Goal: Task Accomplishment & Management: Manage account settings

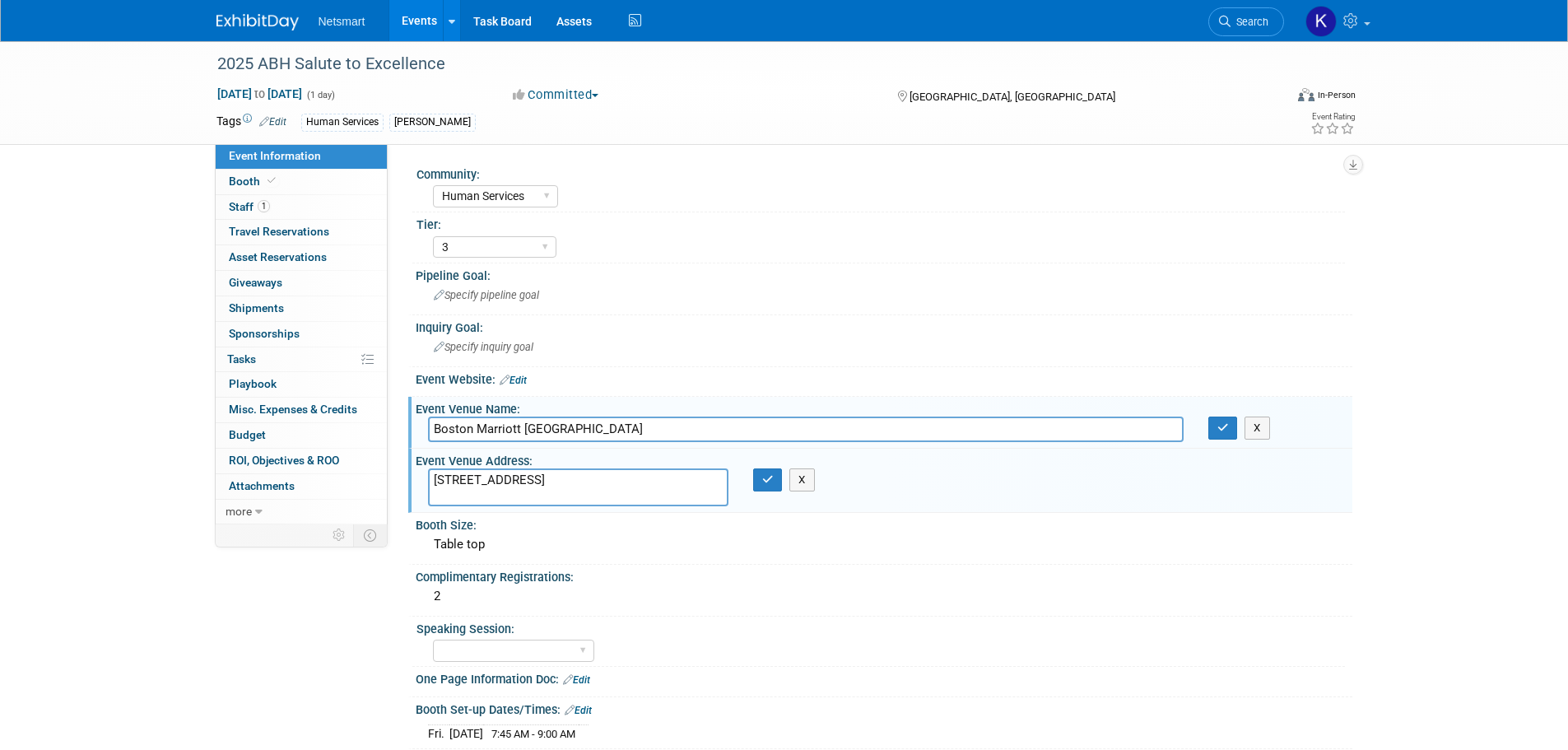
select select "Human Services"
select select "3"
click at [762, 472] on button "button" at bounding box center [768, 480] width 30 height 23
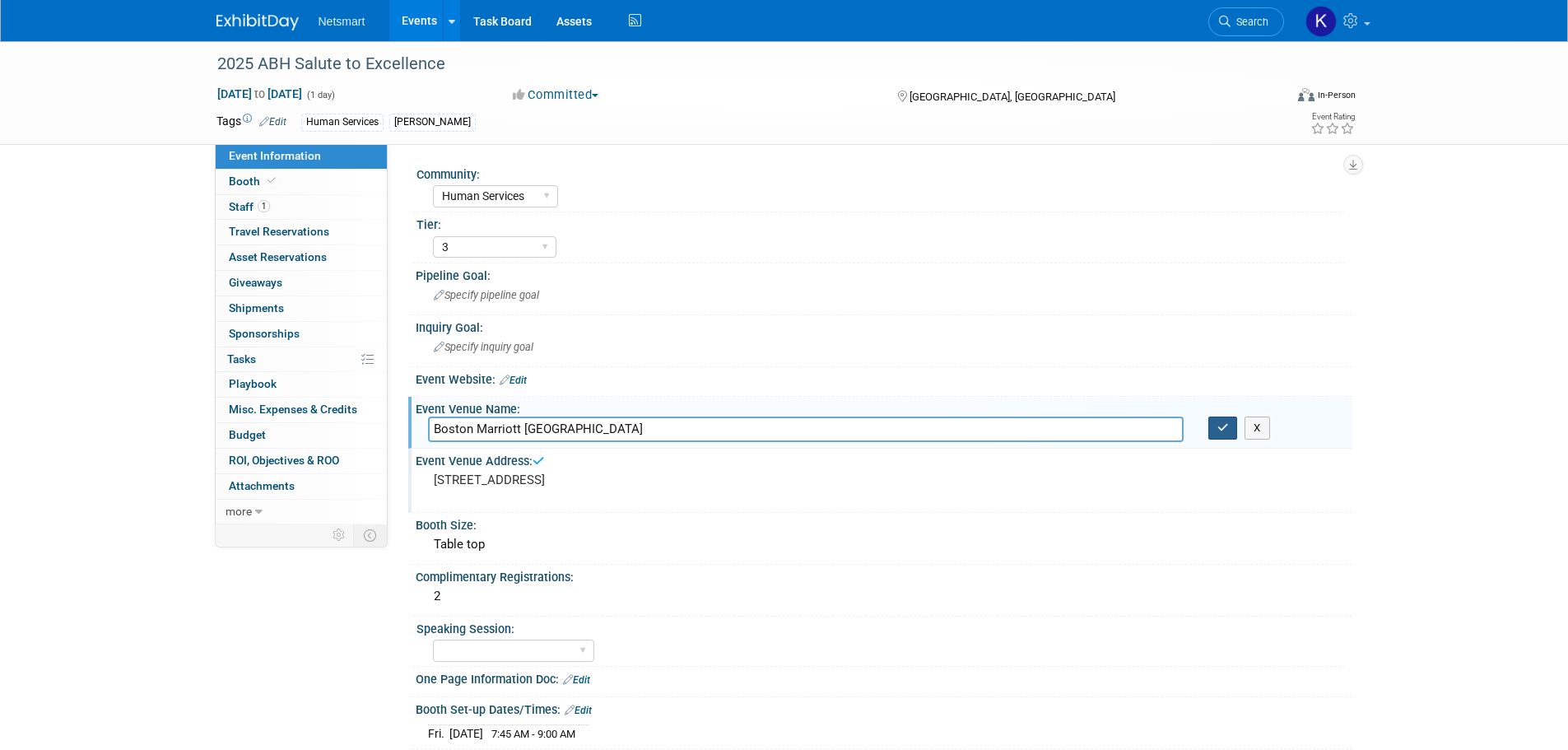
click at [1219, 422] on icon "button" at bounding box center [1224, 427] width 12 height 11
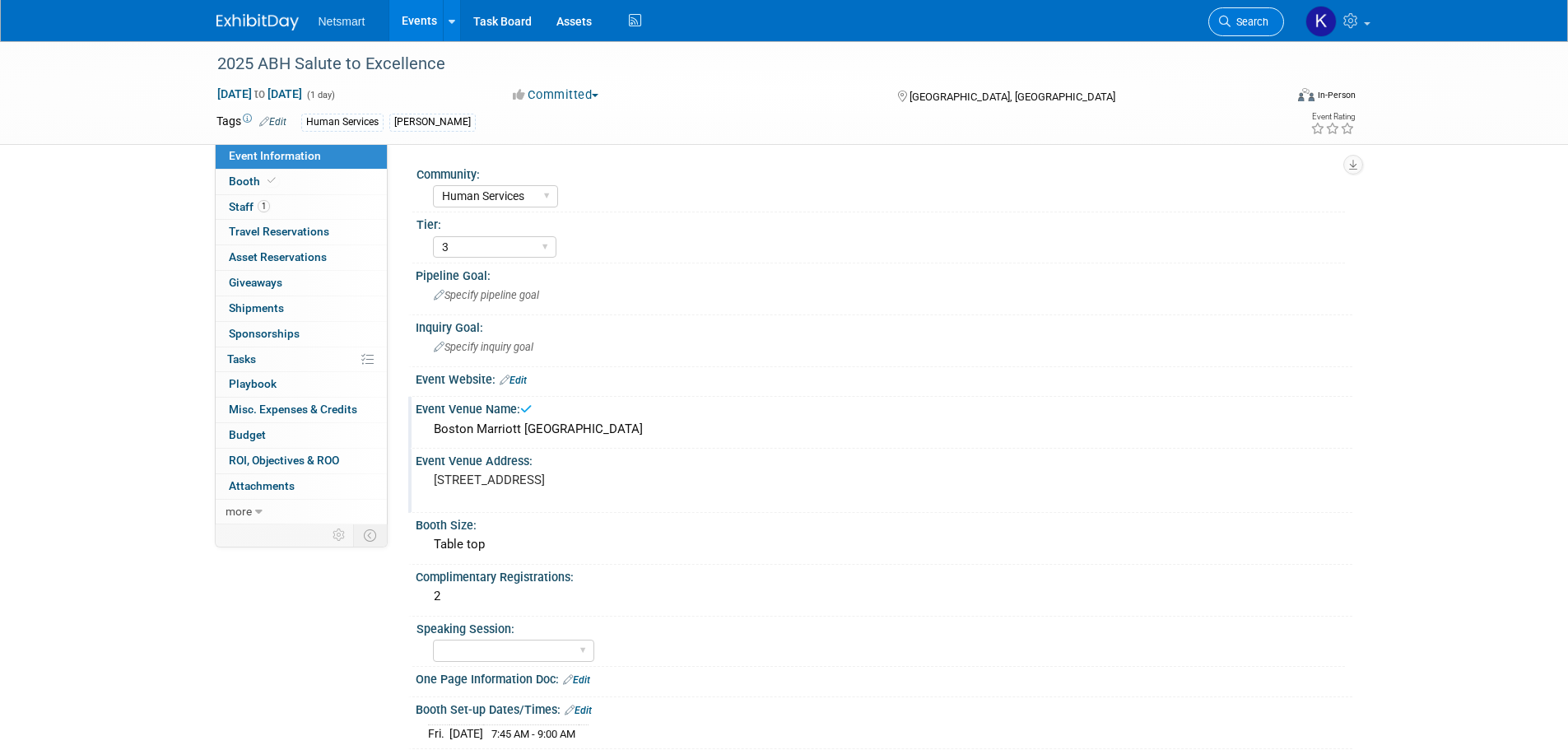
click at [1224, 25] on icon at bounding box center [1225, 21] width 12 height 12
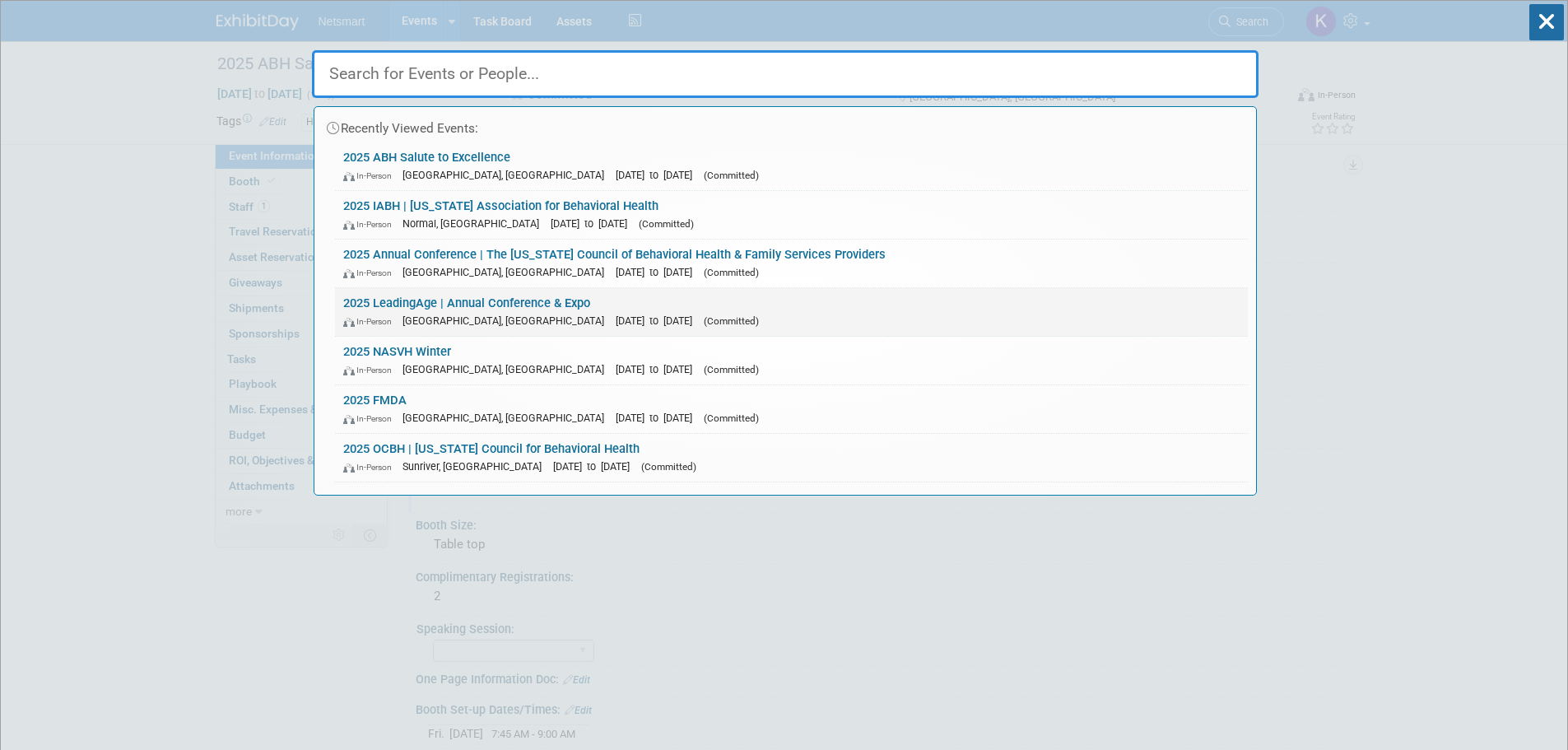
click at [920, 322] on div "In-Person Boston, MA Nov 2, 2025 to Nov 5, 2025 (Committed)" at bounding box center [792, 320] width 897 height 17
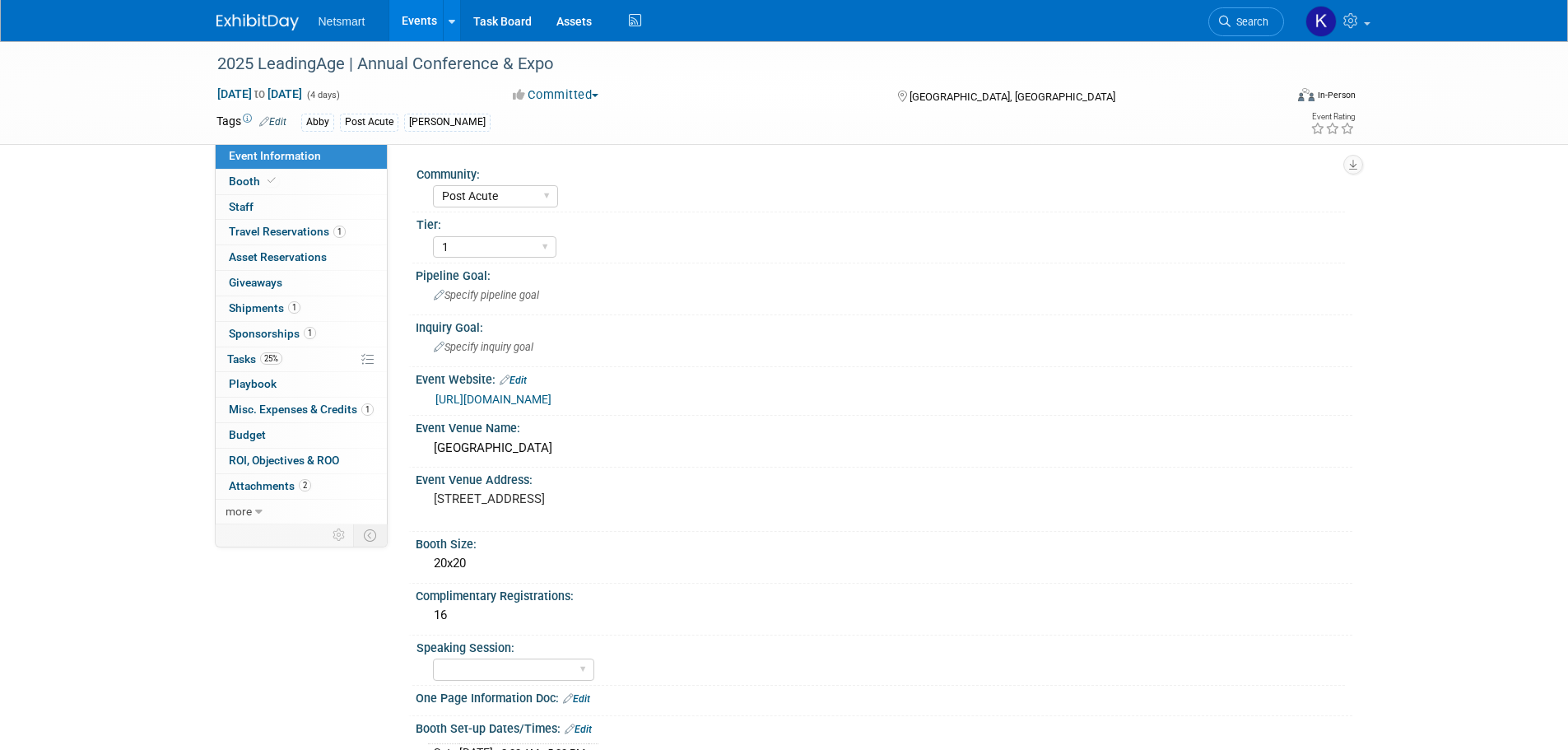
select select "Post Acute"
select select "1"
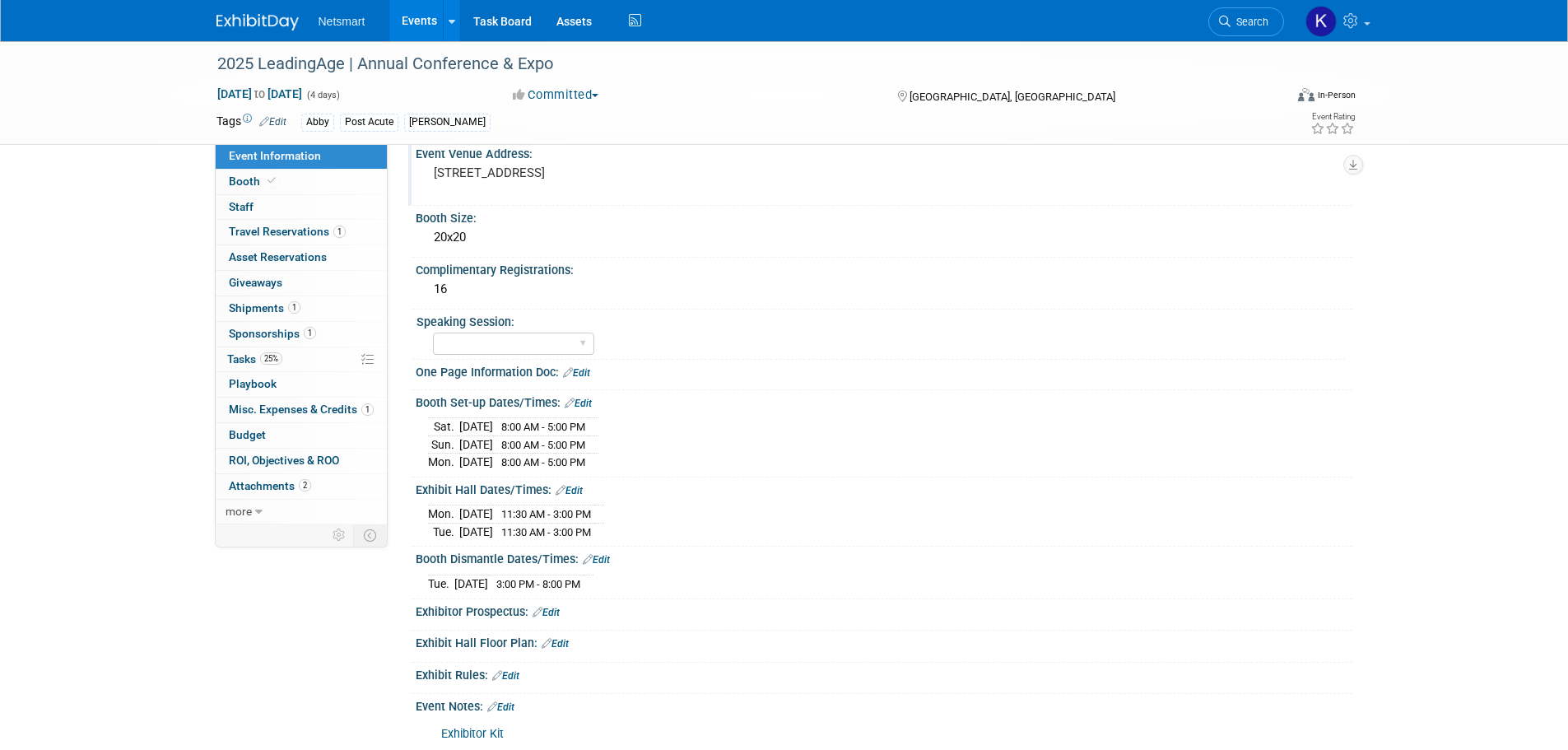
scroll to position [327, 0]
